Goal: Task Accomplishment & Management: Manage account settings

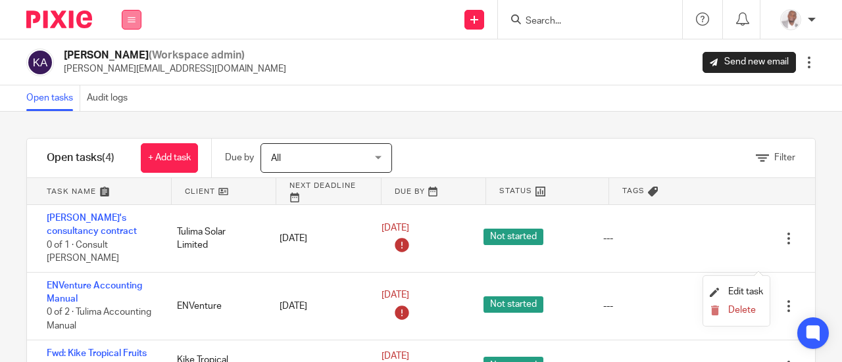
scroll to position [89, 0]
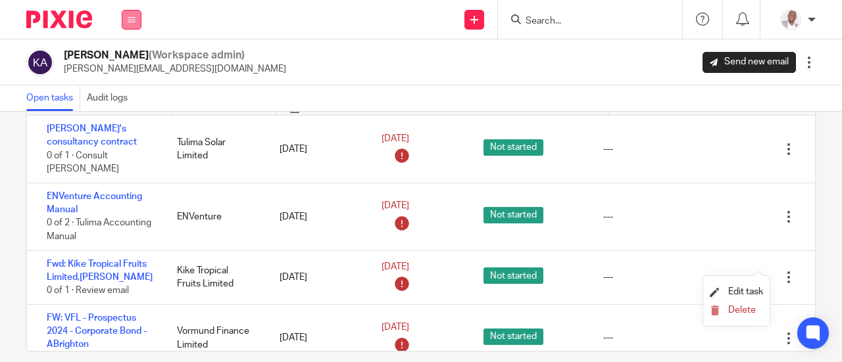
click at [133, 16] on icon at bounding box center [132, 20] width 8 height 8
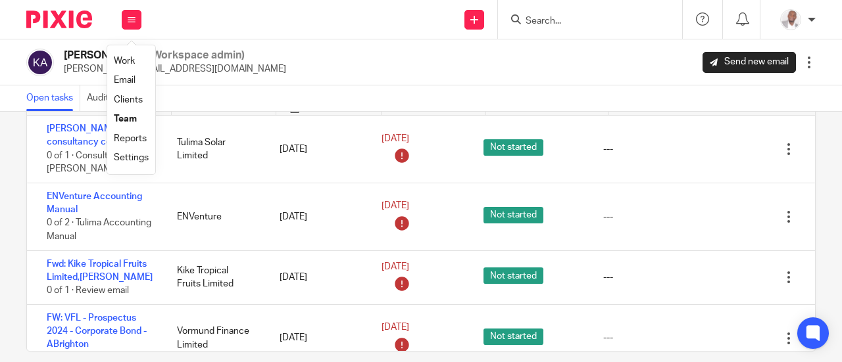
click at [128, 118] on link "Team" at bounding box center [125, 118] width 23 height 9
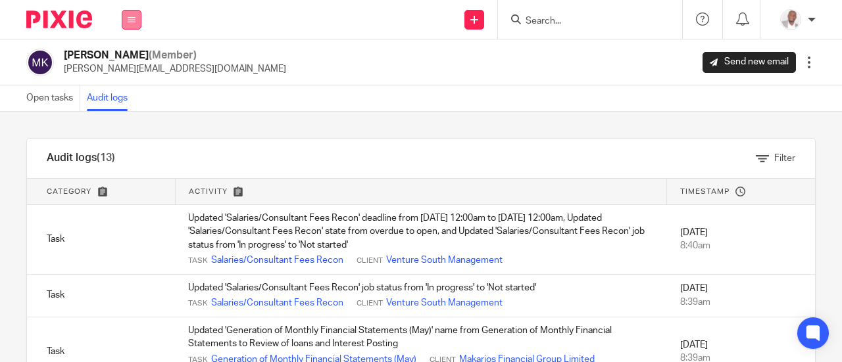
click at [130, 20] on icon at bounding box center [132, 20] width 8 height 8
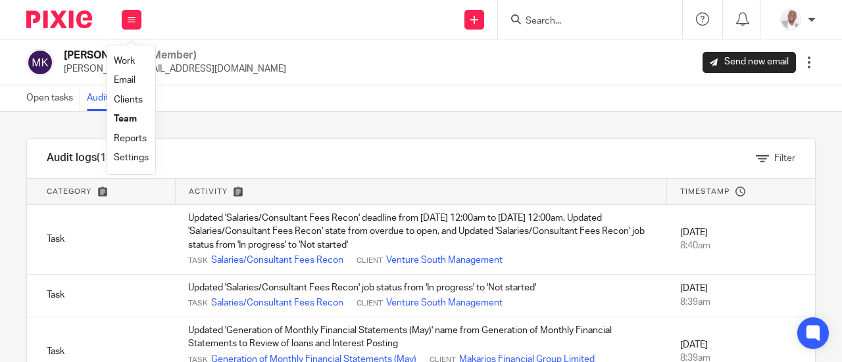
click at [129, 119] on link "Team" at bounding box center [125, 118] width 23 height 9
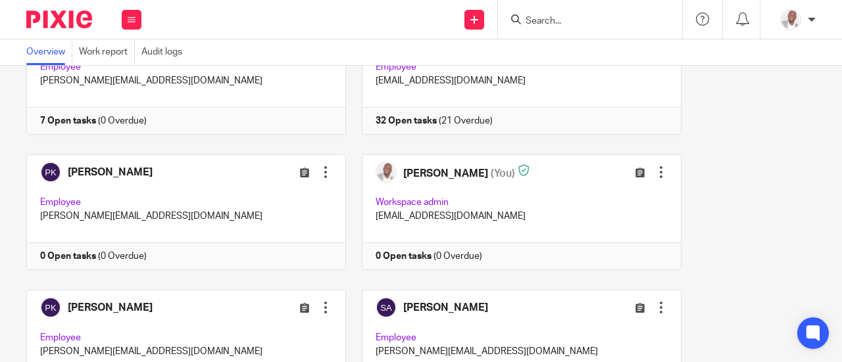
scroll to position [936, 0]
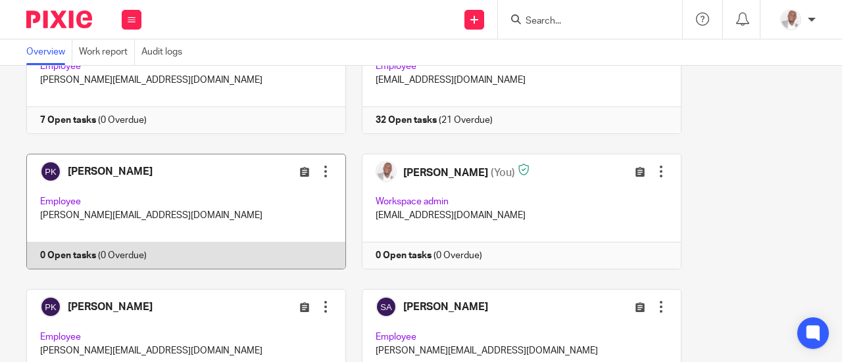
click at [319, 170] on div at bounding box center [325, 171] width 13 height 13
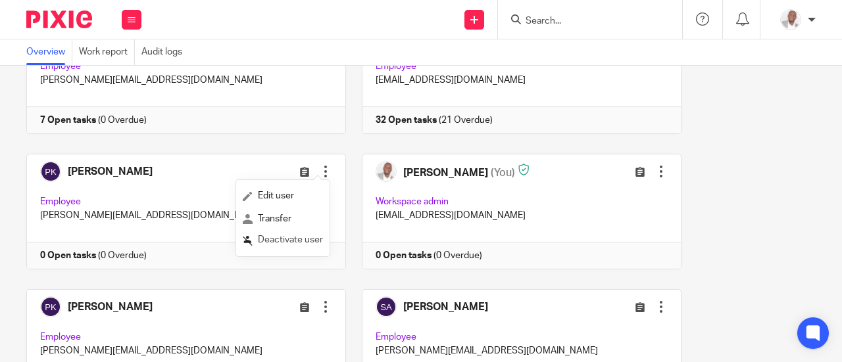
click at [283, 241] on span "Deactivate user" at bounding box center [290, 240] width 65 height 9
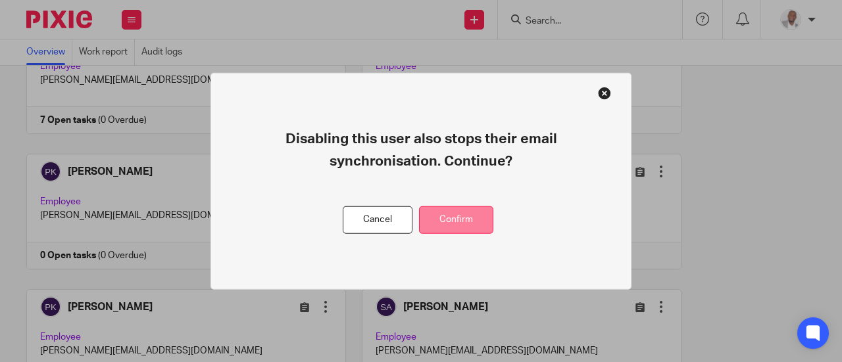
click at [453, 216] on button "Confirm" at bounding box center [456, 220] width 74 height 28
